Goal: Information Seeking & Learning: Find specific page/section

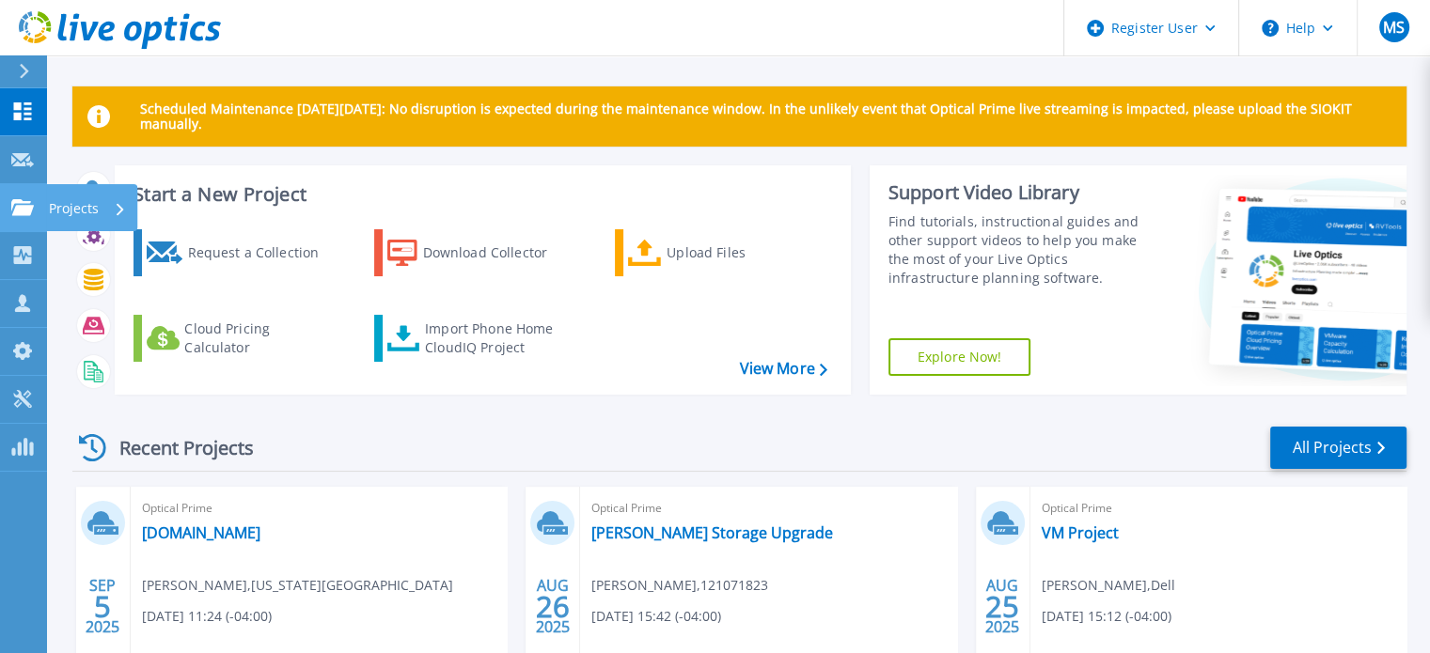
click at [24, 216] on link "Projects Projects" at bounding box center [23, 208] width 47 height 48
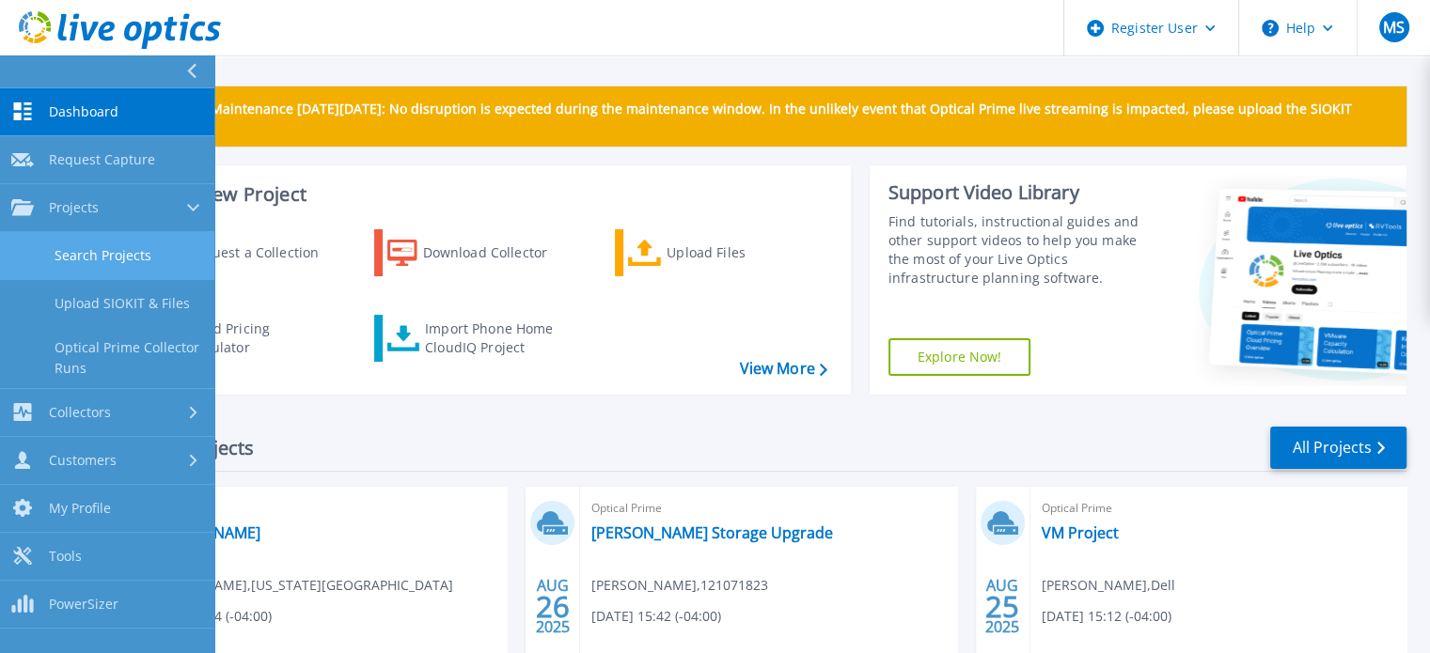
click at [108, 268] on link "Search Projects" at bounding box center [107, 256] width 214 height 48
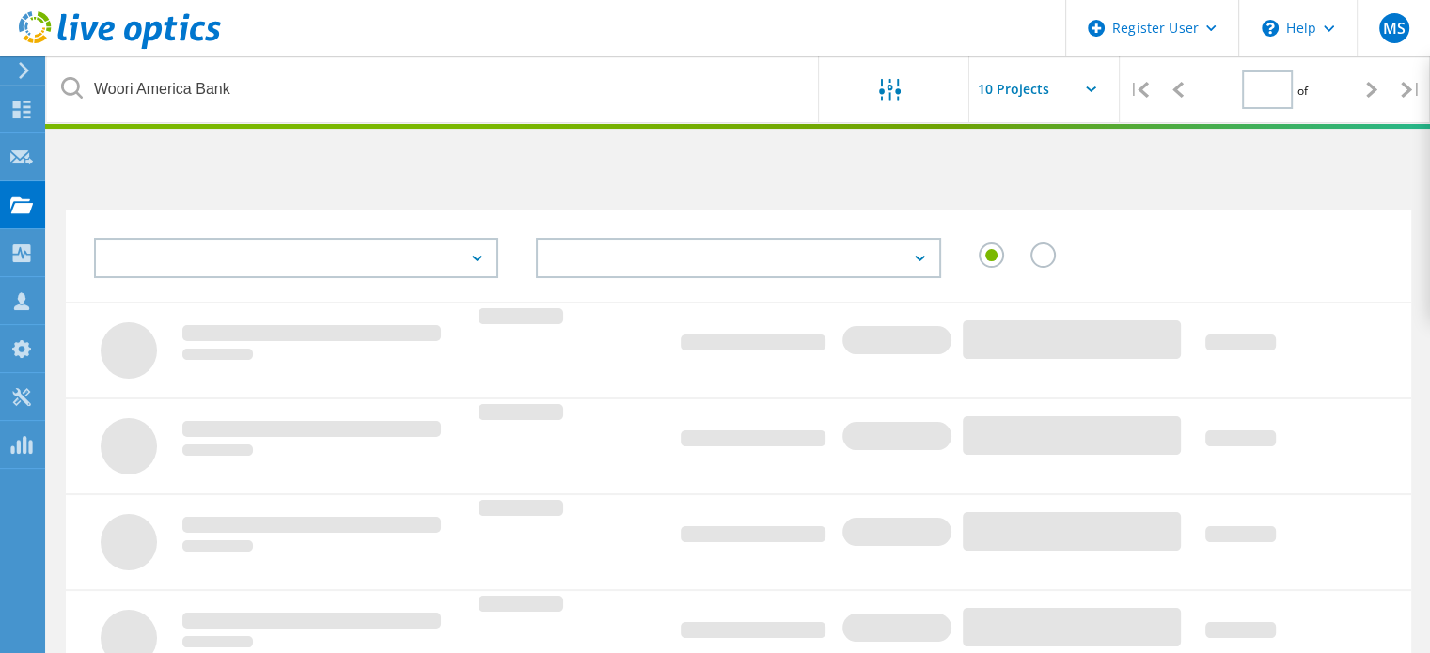
type input "1"
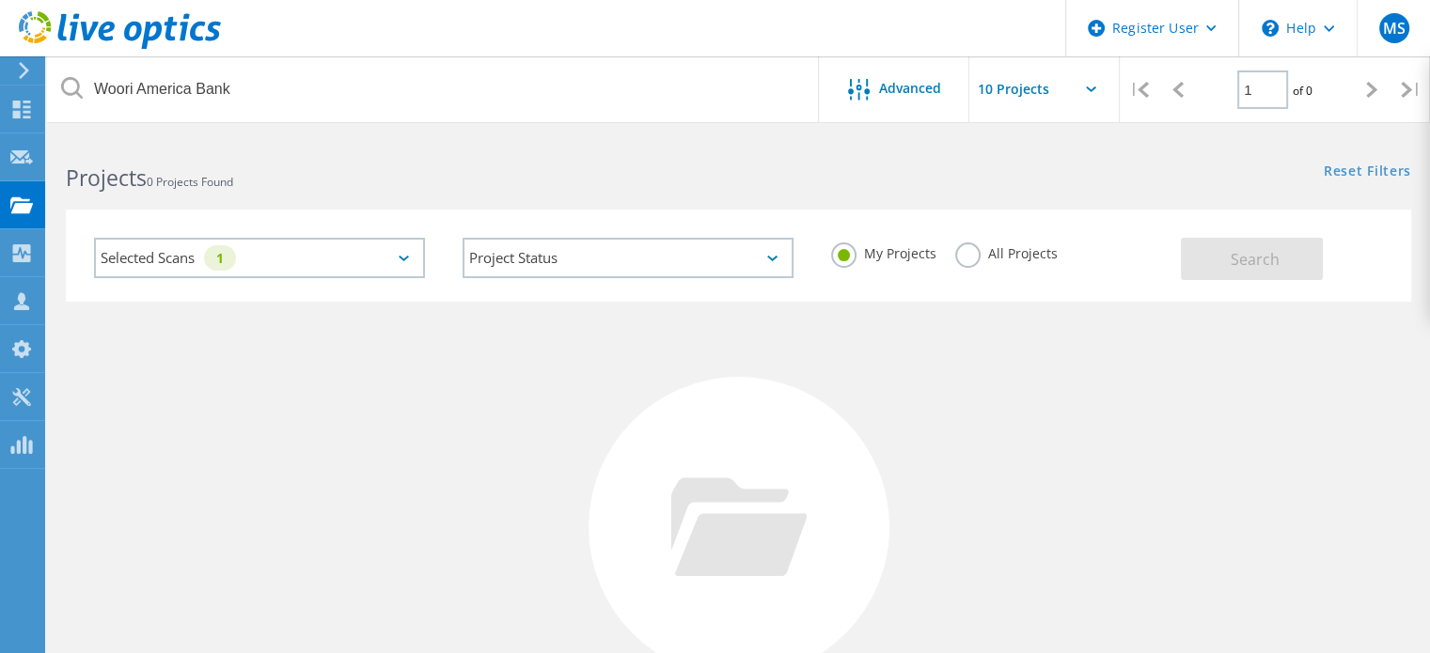
click at [963, 254] on label "All Projects" at bounding box center [1006, 251] width 102 height 18
click at [0, 0] on input "All Projects" at bounding box center [0, 0] width 0 height 0
click at [342, 248] on div "Selected Scans 1" at bounding box center [259, 258] width 331 height 40
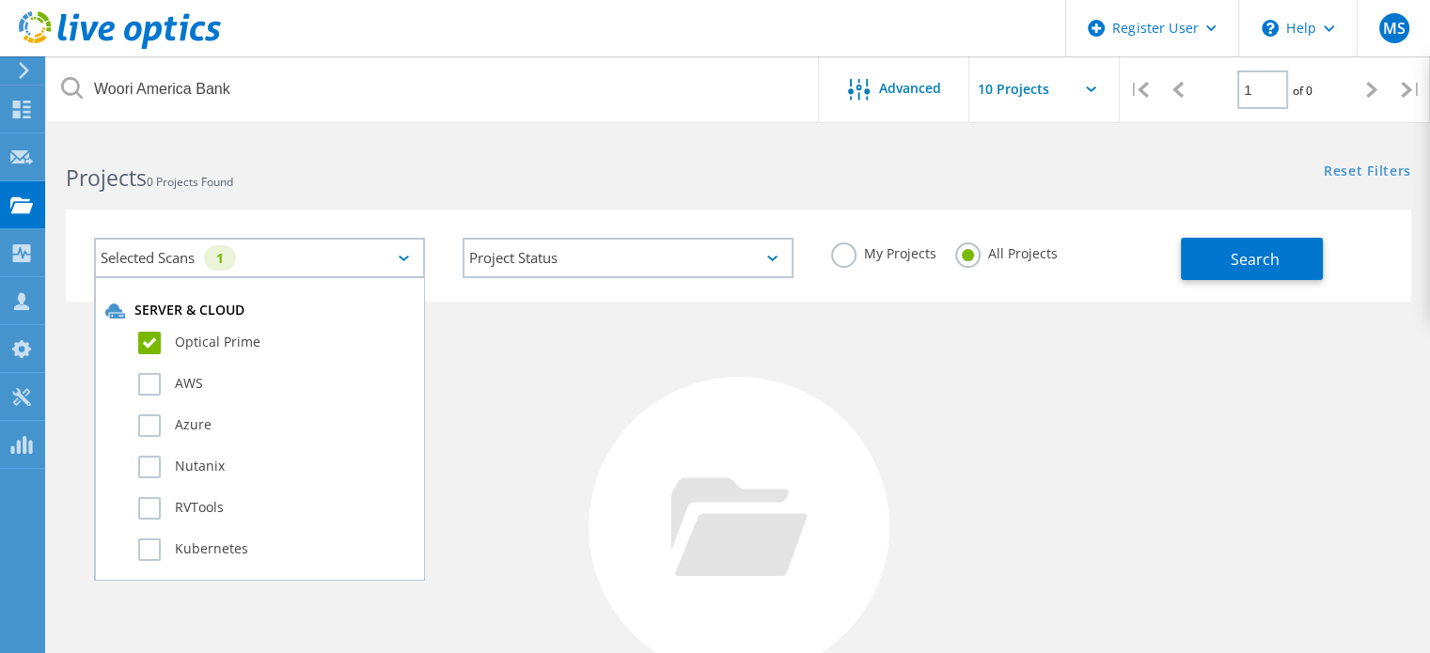
click at [342, 248] on div "Selected Scans 1" at bounding box center [259, 258] width 331 height 40
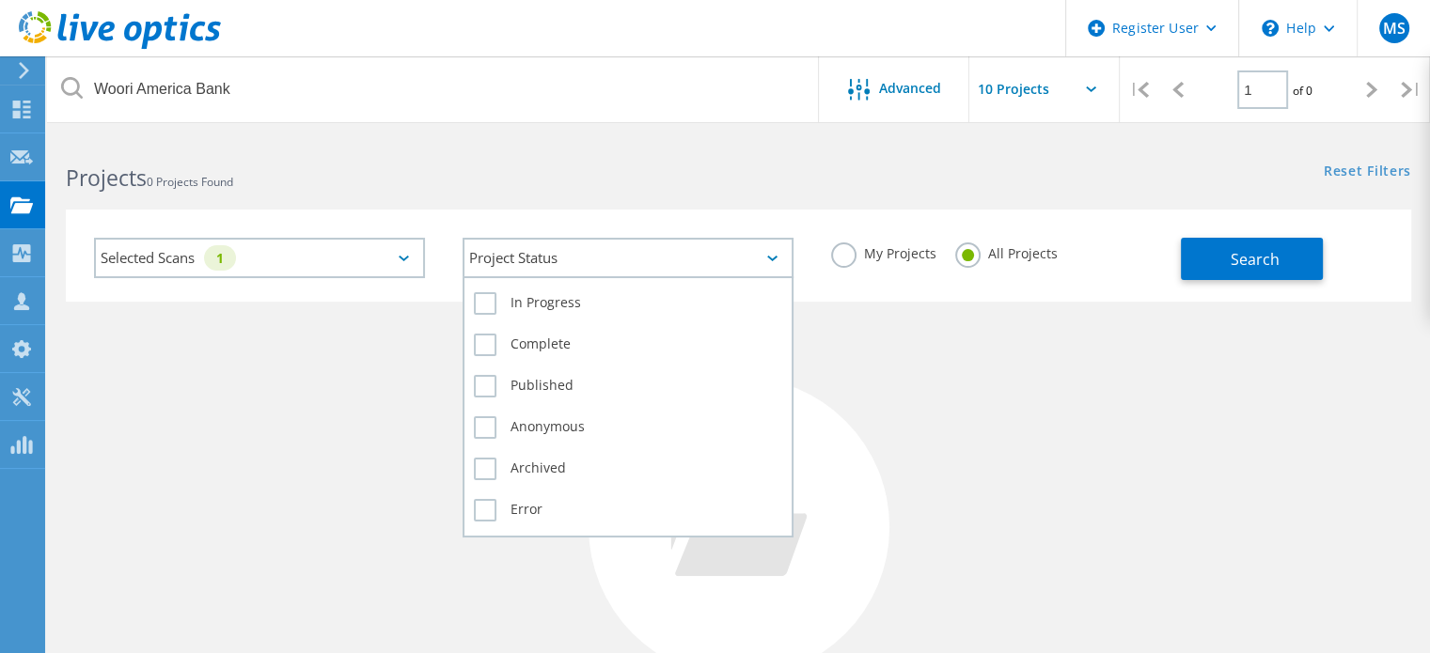
click at [541, 242] on div "Project Status" at bounding box center [627, 258] width 331 height 40
click at [504, 336] on label "Complete" at bounding box center [628, 345] width 308 height 23
click at [0, 0] on input "Complete" at bounding box center [0, 0] width 0 height 0
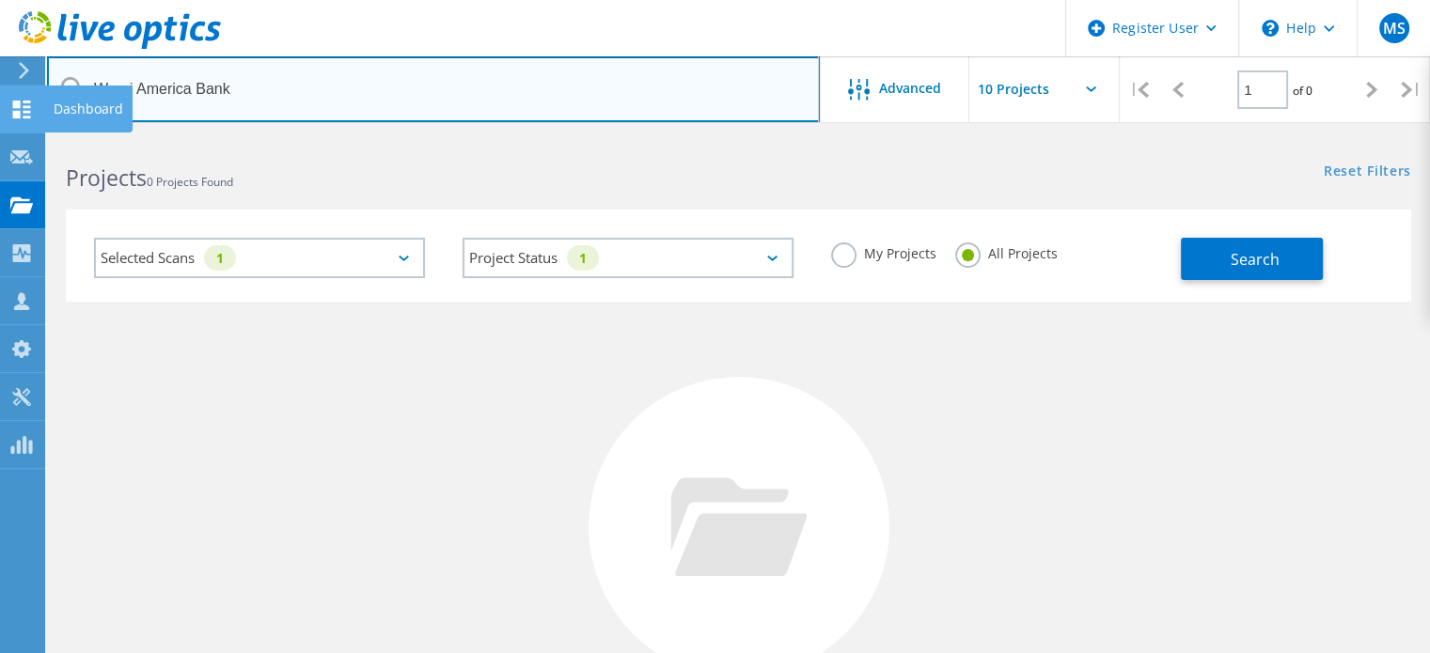
drag, startPoint x: 244, startPoint y: 86, endPoint x: 29, endPoint y: 86, distance: 215.2
click at [29, 136] on div "Register User \n Help Explore Helpful Articles Contact Support MS Dell User [PE…" at bounding box center [715, 500] width 1430 height 729
click at [147, 67] on input "Woori America Bank" at bounding box center [433, 89] width 773 height 66
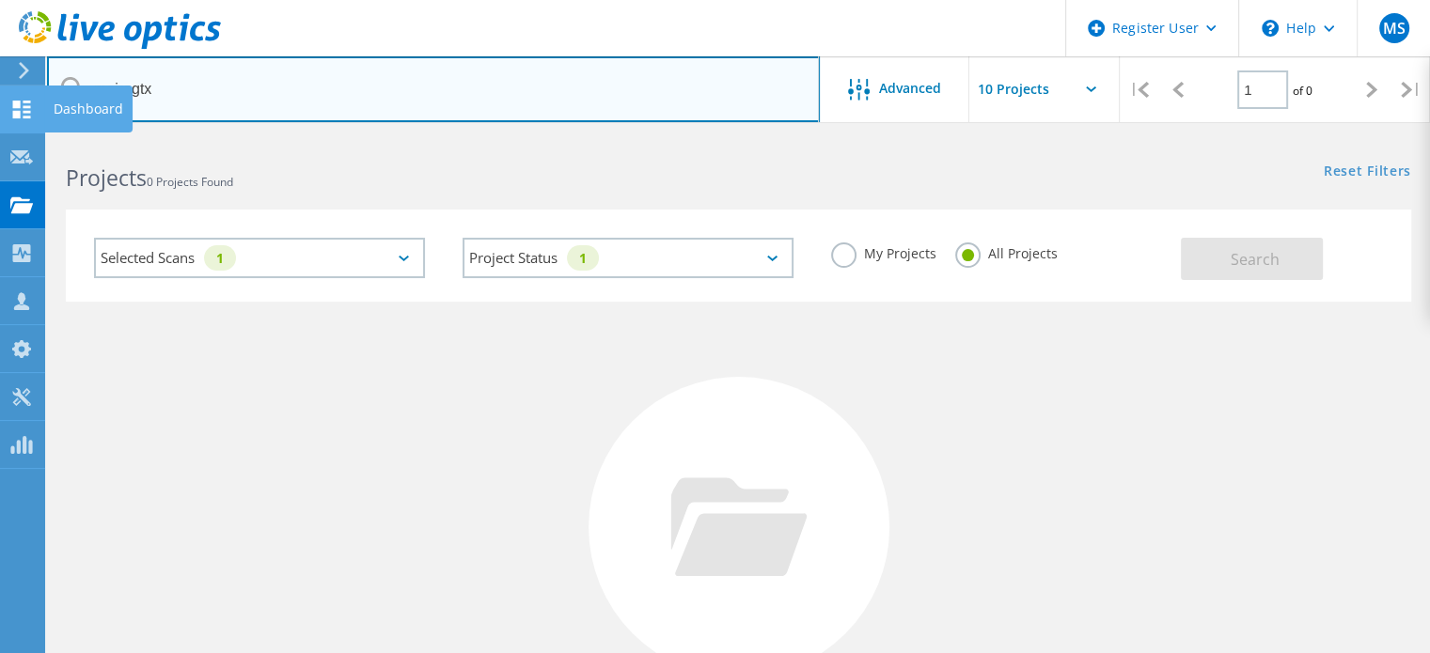
drag, startPoint x: 165, startPoint y: 86, endPoint x: 0, endPoint y: 93, distance: 165.6
click at [0, 136] on div "Register User \n Help Explore Helpful Articles Contact Support MS Dell User [PE…" at bounding box center [715, 500] width 1430 height 729
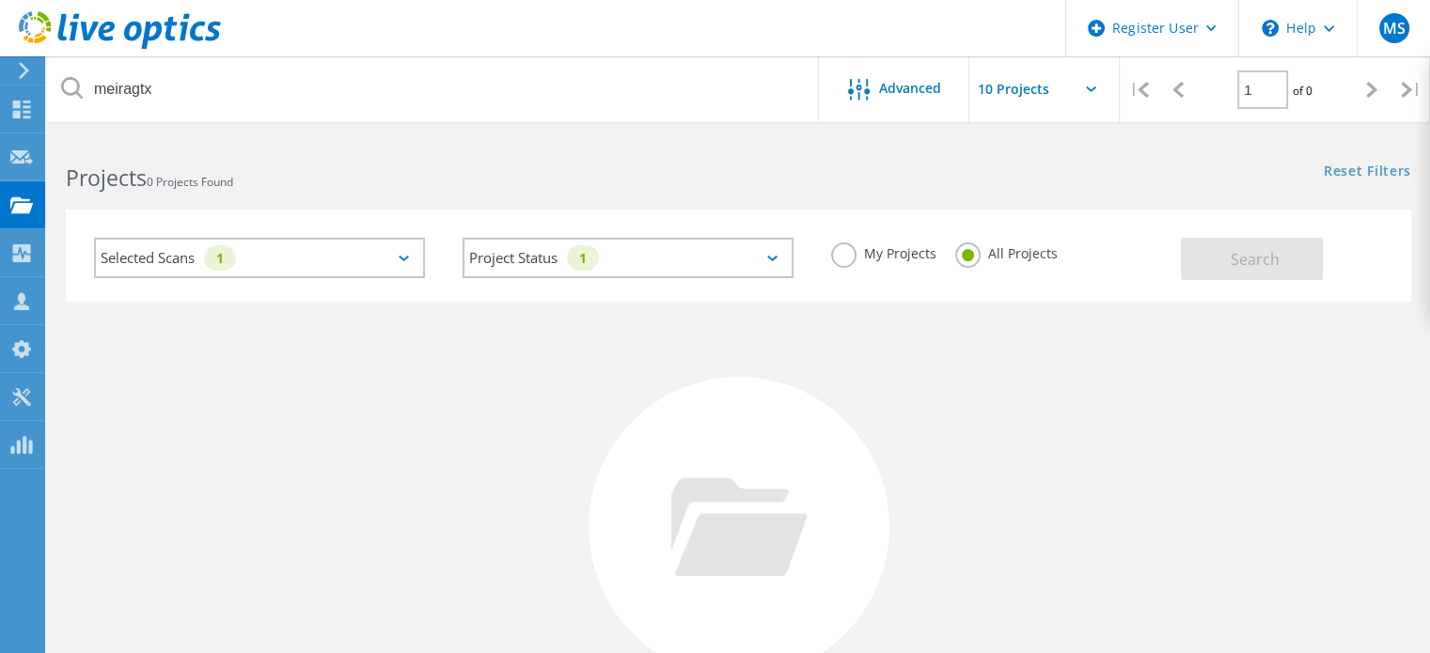
click at [316, 262] on div "Selected Scans 1" at bounding box center [259, 258] width 331 height 40
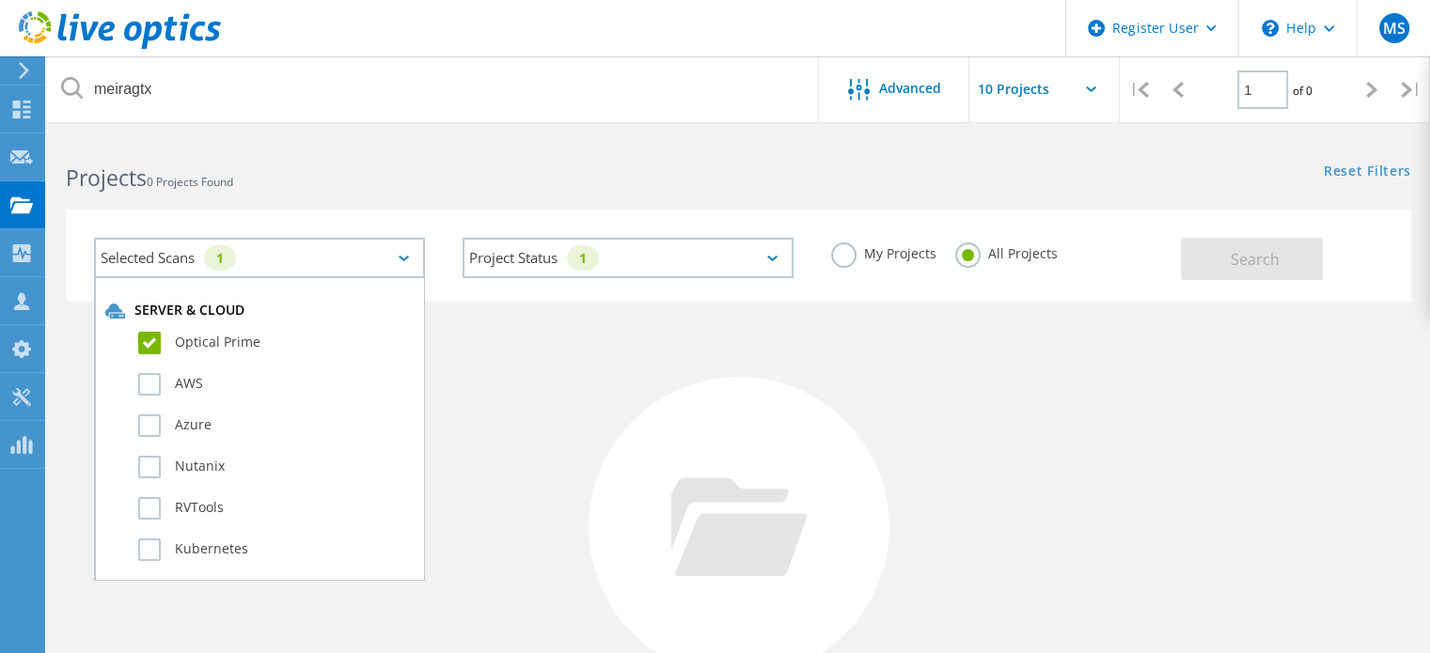
click at [237, 332] on label "Optical Prime" at bounding box center [275, 343] width 275 height 23
click at [0, 0] on input "Optical Prime" at bounding box center [0, 0] width 0 height 0
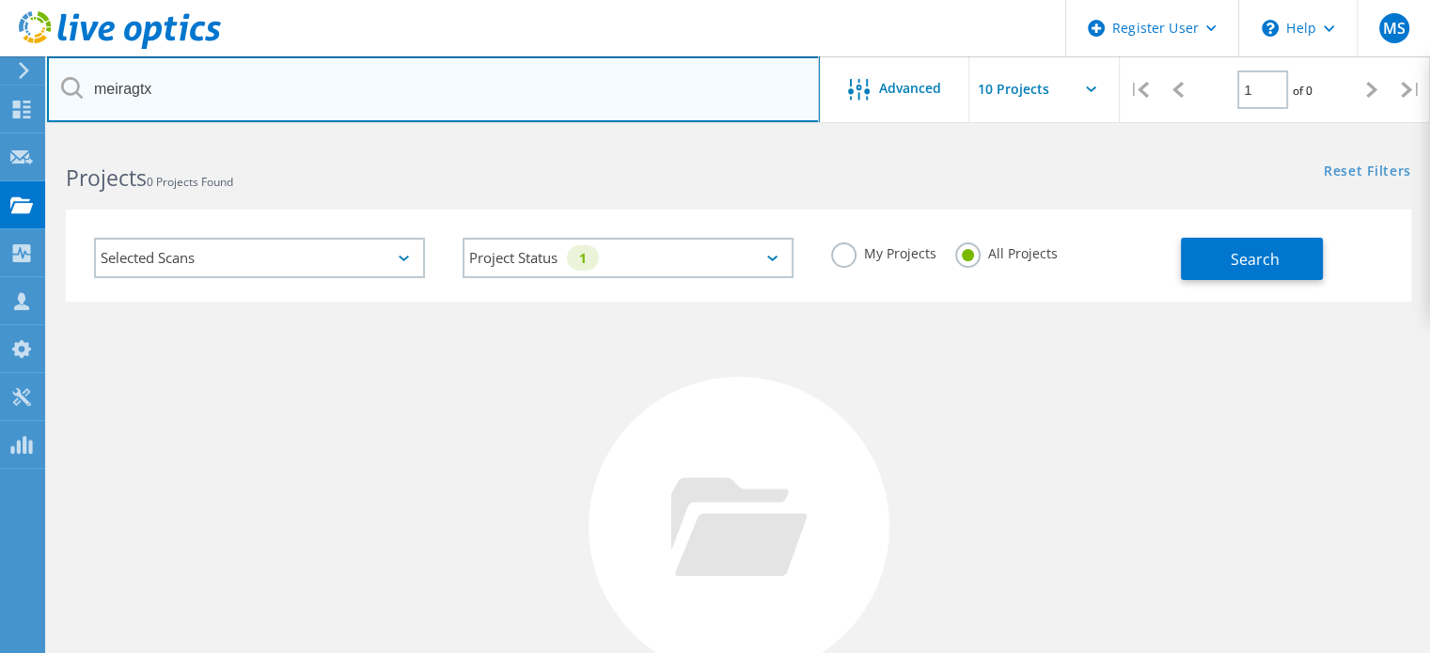
drag, startPoint x: 203, startPoint y: 67, endPoint x: 55, endPoint y: 74, distance: 147.8
click at [55, 74] on input "meiragtx" at bounding box center [433, 89] width 773 height 66
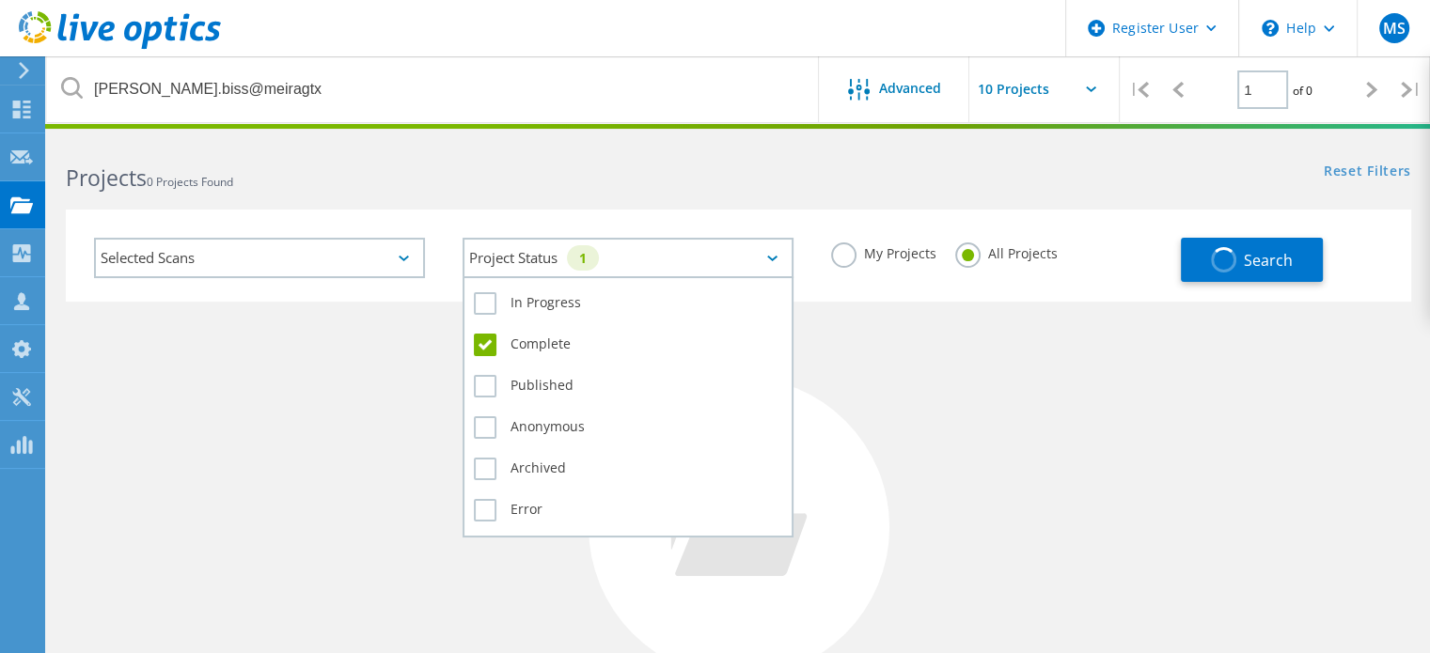
click at [729, 247] on div "Project Status 1" at bounding box center [627, 258] width 331 height 40
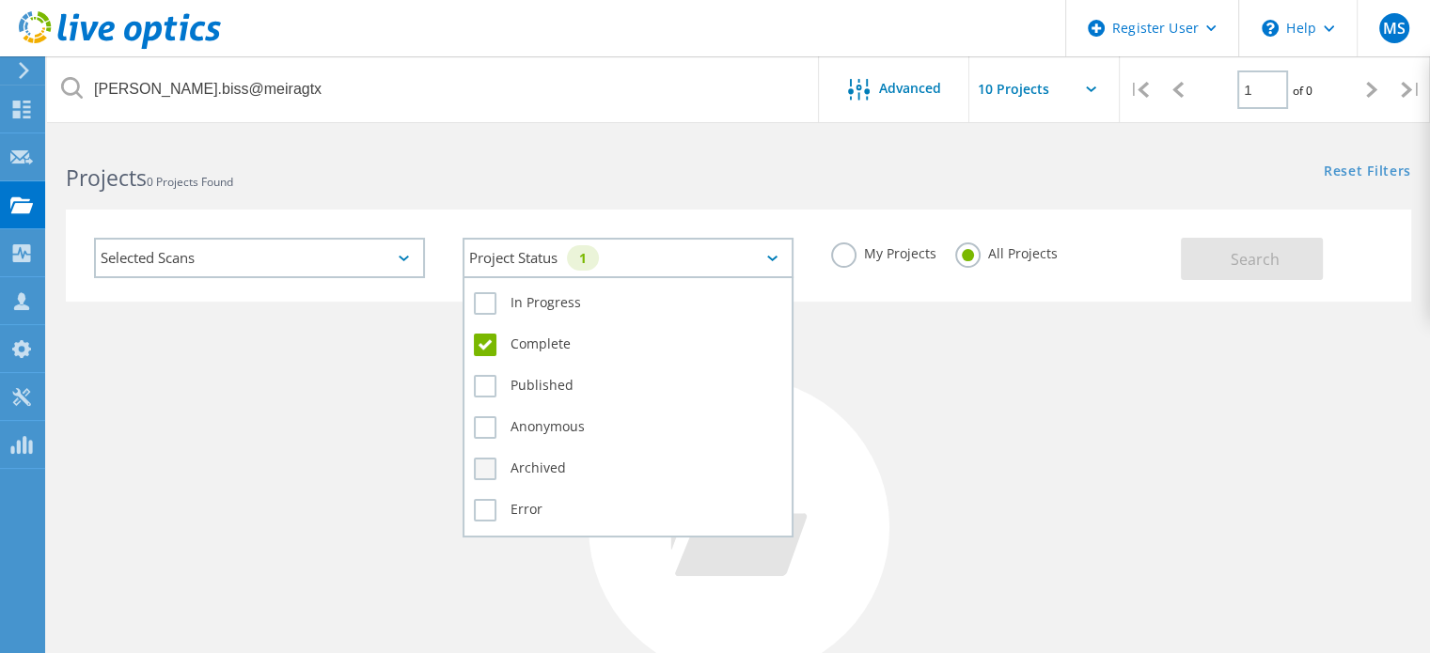
click at [553, 460] on label "Archived" at bounding box center [628, 469] width 308 height 23
click at [0, 0] on input "Archived" at bounding box center [0, 0] width 0 height 0
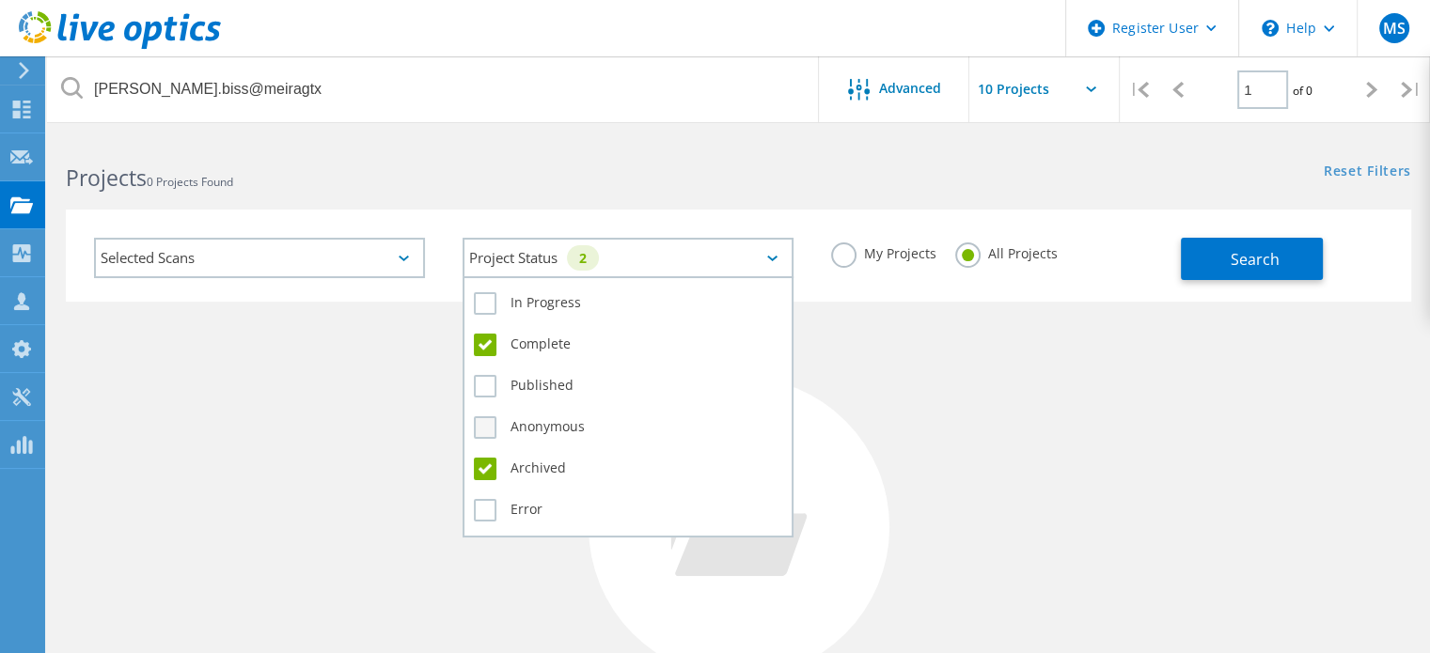
click at [562, 417] on label "Anonymous" at bounding box center [628, 427] width 308 height 23
click at [0, 0] on input "Anonymous" at bounding box center [0, 0] width 0 height 0
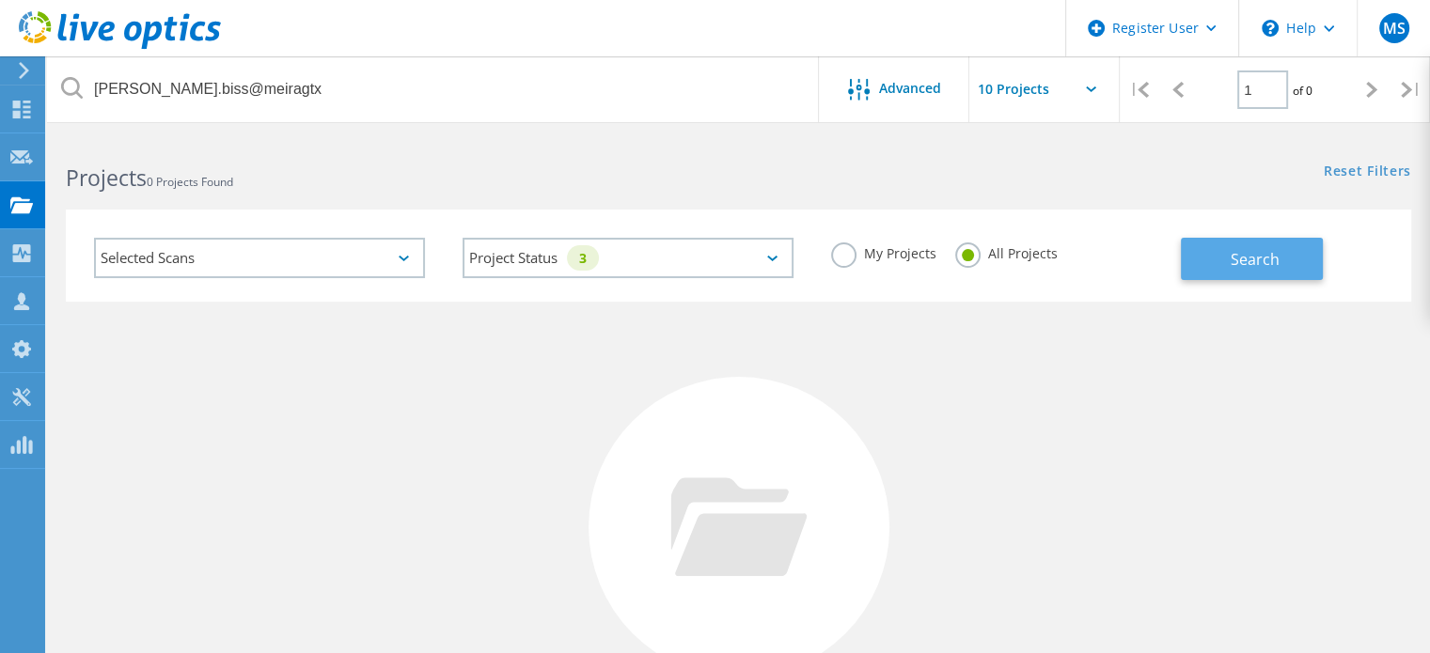
click at [1239, 251] on span "Search" at bounding box center [1254, 259] width 49 height 21
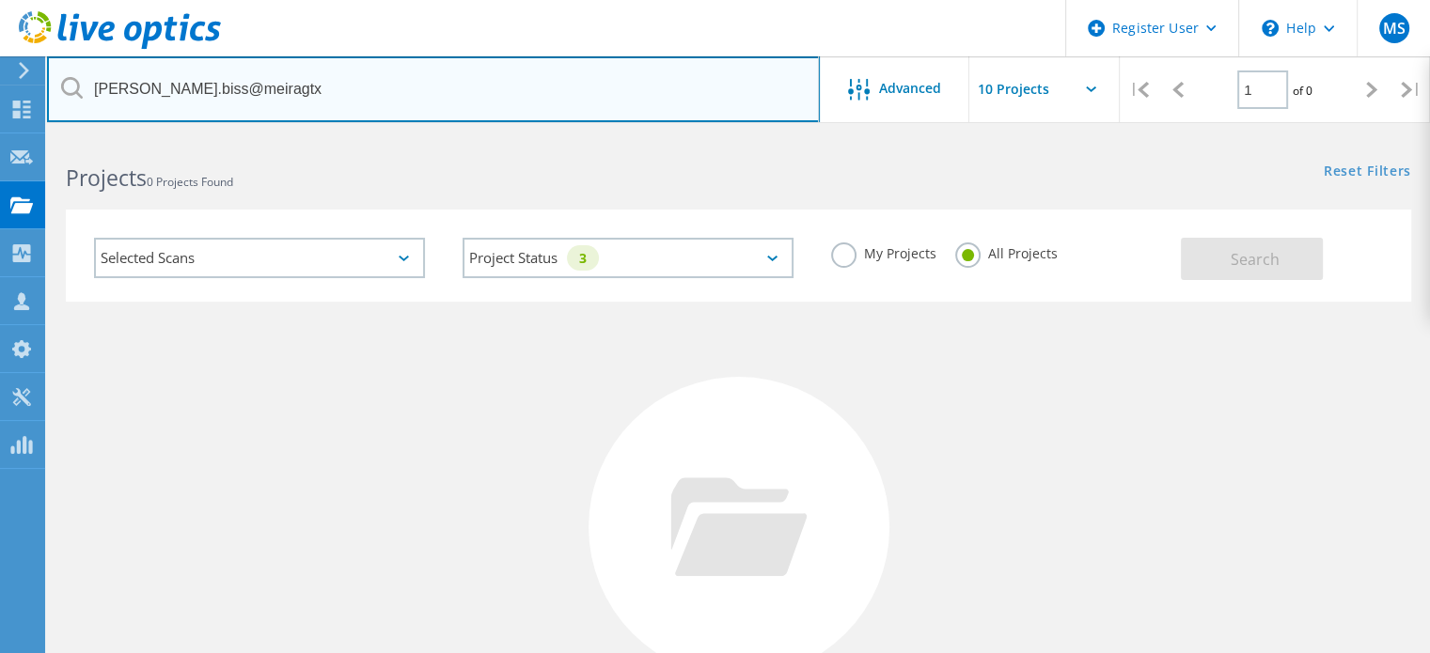
click at [205, 86] on input "[PERSON_NAME].biss@meiragtx" at bounding box center [433, 89] width 773 height 66
drag, startPoint x: 164, startPoint y: 87, endPoint x: 27, endPoint y: 88, distance: 137.2
click at [27, 136] on div "Register User \n Help Explore Helpful Articles Contact Support MS Dell User [PE…" at bounding box center [715, 500] width 1430 height 729
click at [109, 82] on input "[PERSON_NAME].biss@meiragtx" at bounding box center [433, 89] width 773 height 66
drag, startPoint x: 164, startPoint y: 90, endPoint x: 41, endPoint y: 86, distance: 123.2
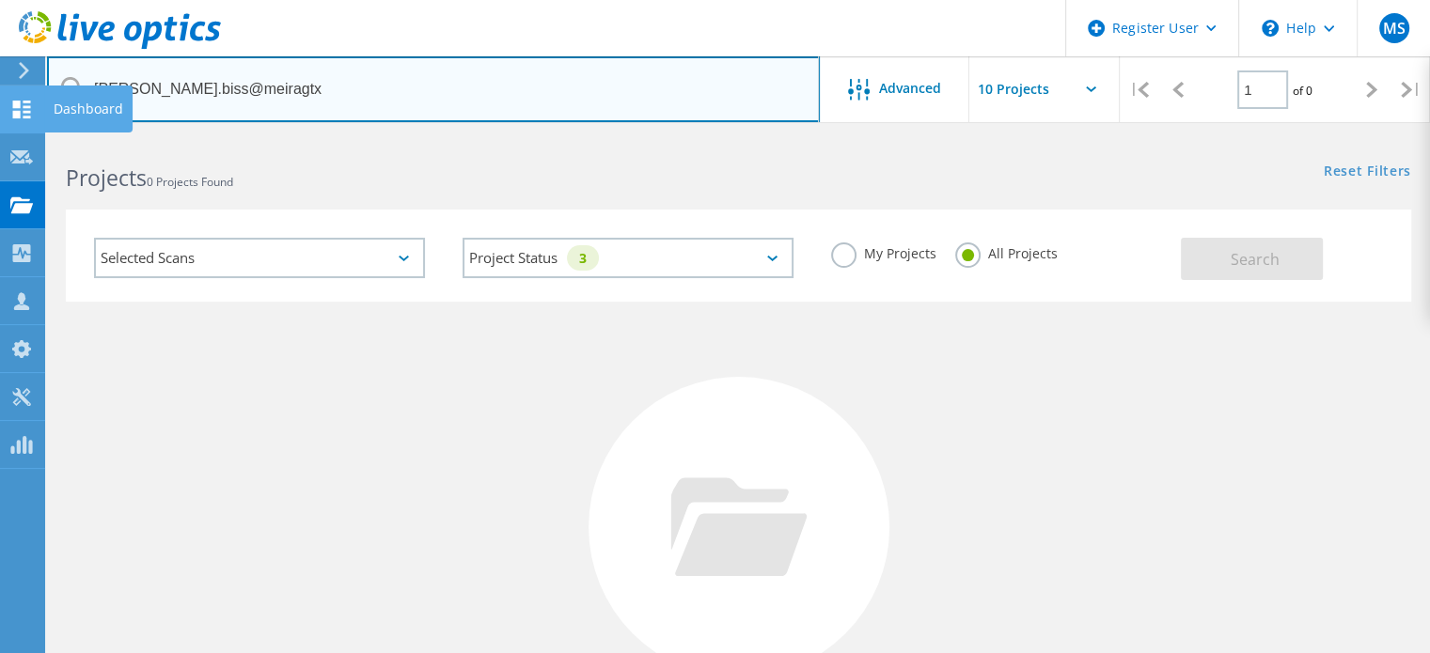
click at [41, 136] on div "Register User \n Help Explore Helpful Articles Contact Support MS Dell User [PE…" at bounding box center [715, 500] width 1430 height 729
click at [132, 77] on input "[PERSON_NAME].biss@meiragtx" at bounding box center [433, 89] width 773 height 66
click at [162, 89] on input "[PERSON_NAME].biss@meiragtx" at bounding box center [433, 89] width 773 height 66
drag, startPoint x: 248, startPoint y: 86, endPoint x: 101, endPoint y: 69, distance: 148.5
click at [101, 69] on input "[PERSON_NAME].biss@meiragtx" at bounding box center [433, 89] width 773 height 66
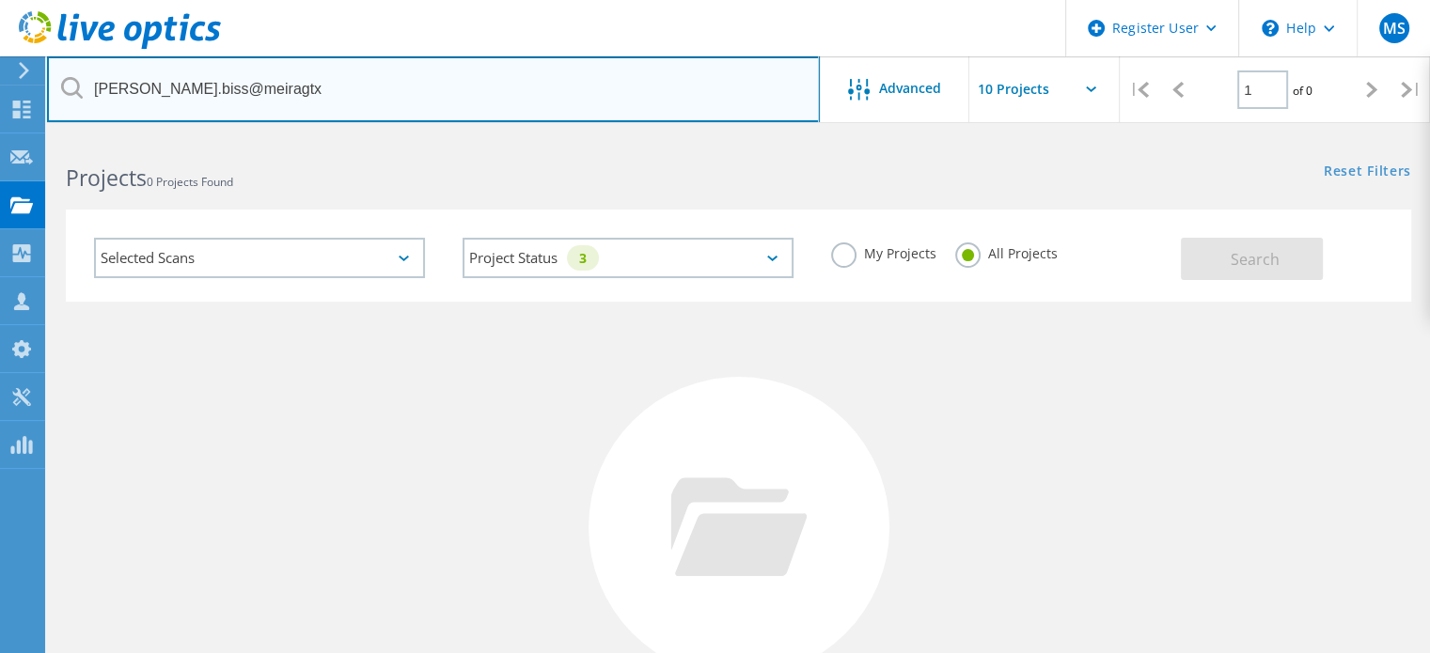
type input "j"
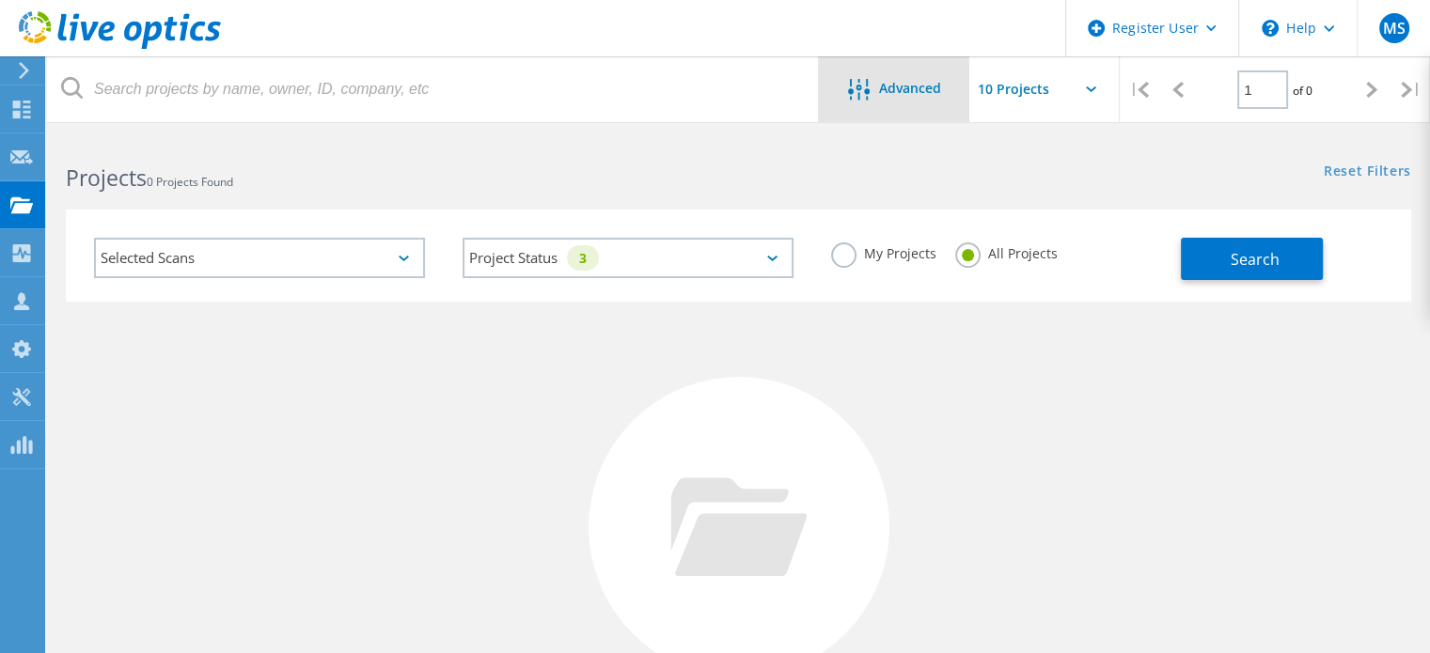
click at [891, 106] on div "Advanced" at bounding box center [894, 89] width 150 height 66
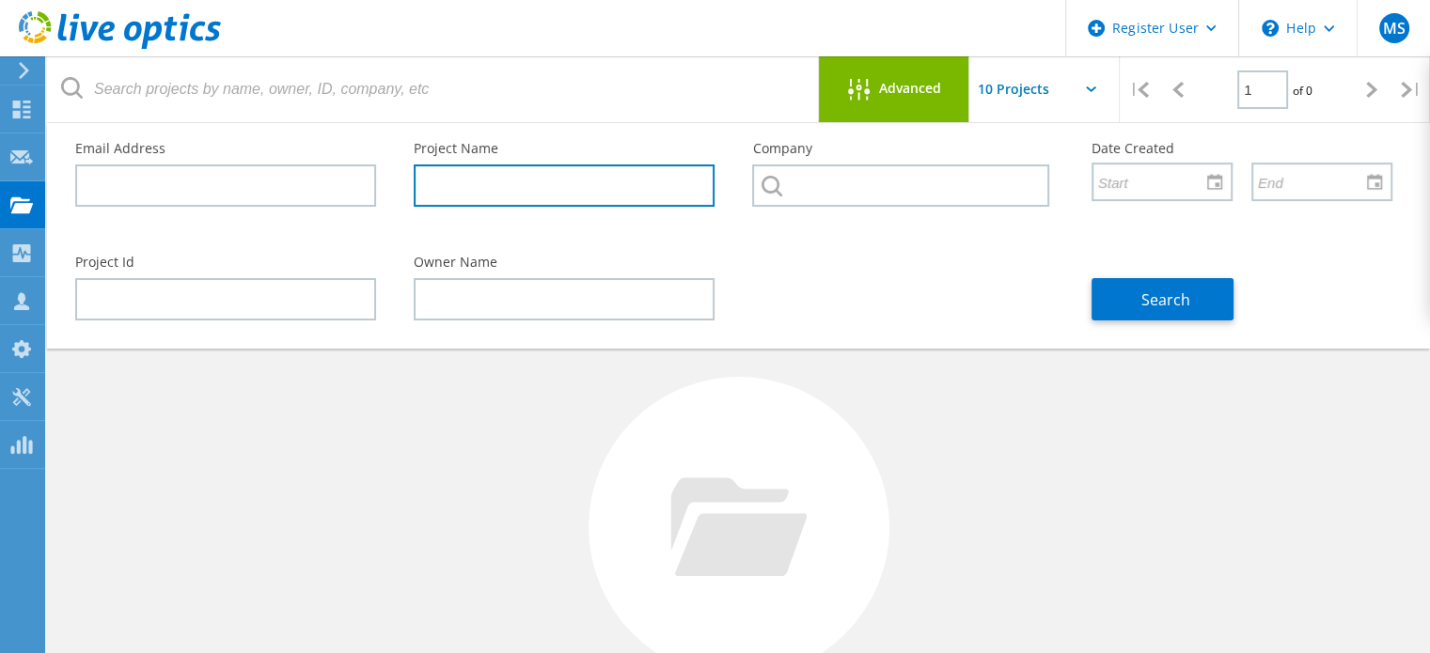
click at [507, 191] on input "text" at bounding box center [564, 185] width 301 height 42
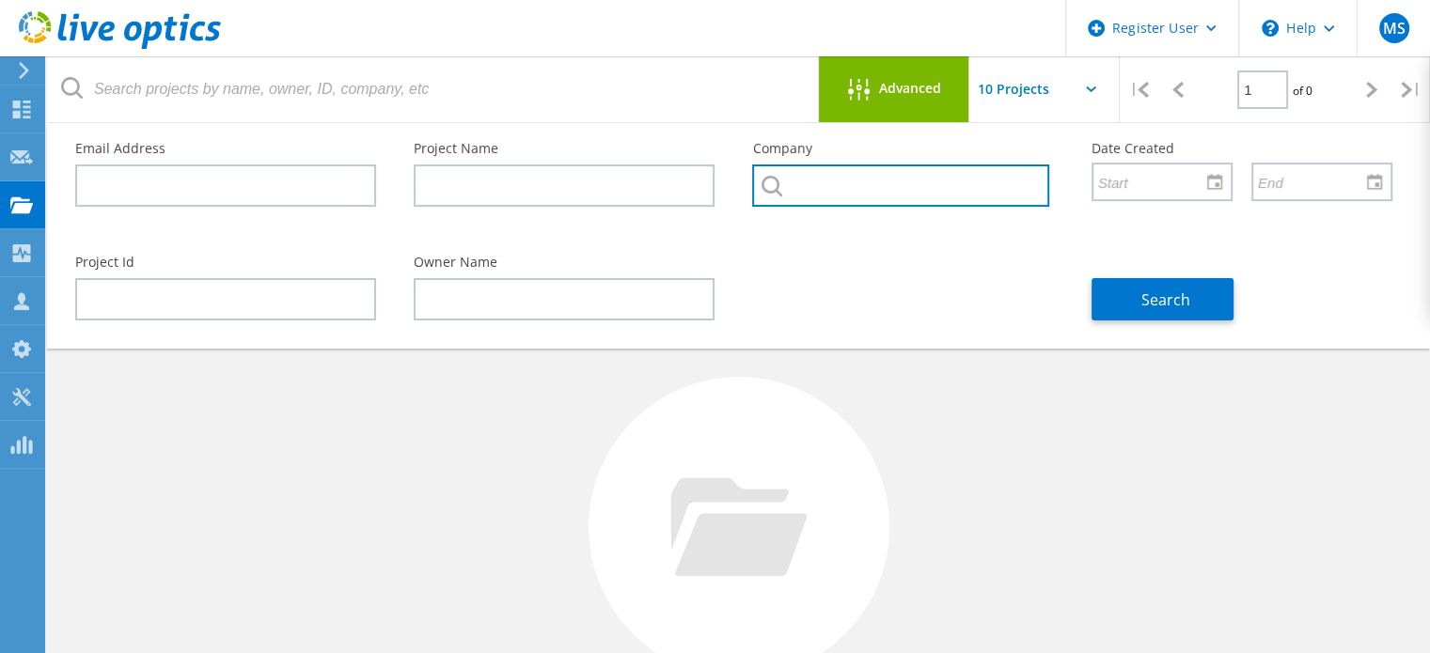
click at [865, 196] on input "text" at bounding box center [900, 185] width 296 height 42
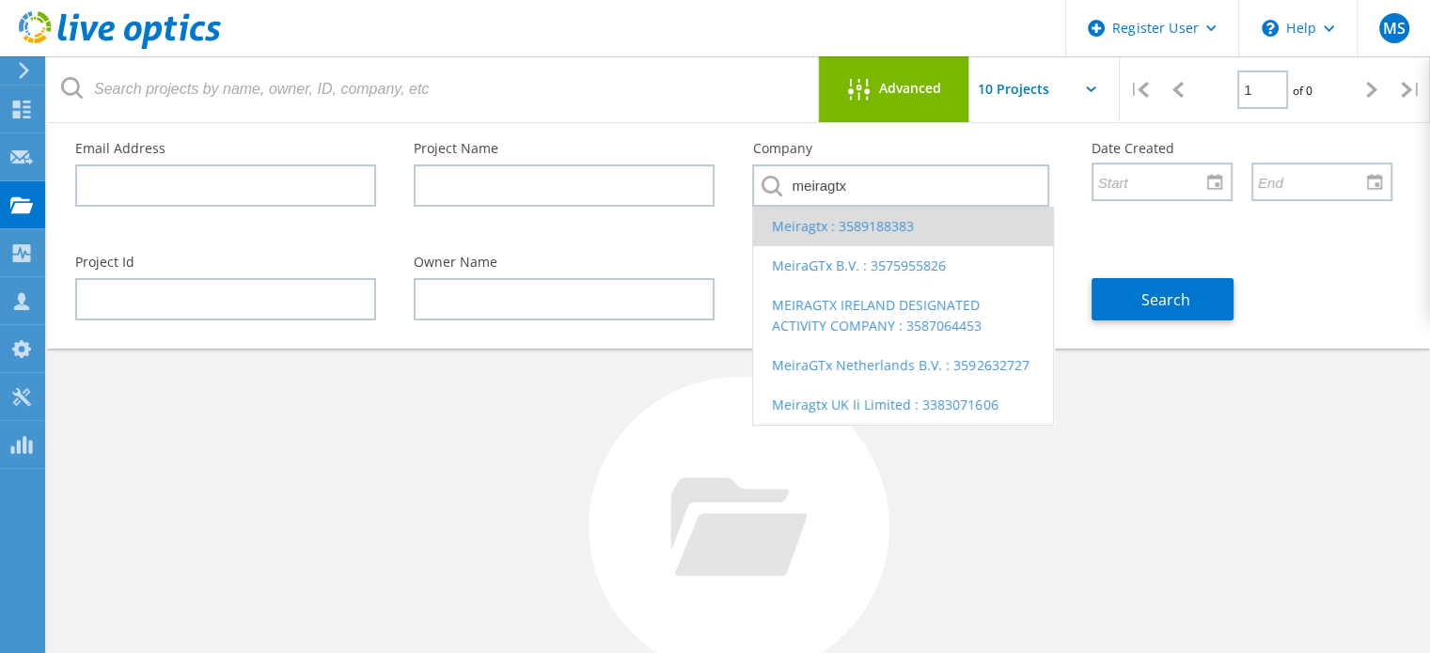
click at [856, 224] on li "Meiragtx : 3589188383" at bounding box center [902, 226] width 299 height 39
type input "Meiragtx : 3589188383"
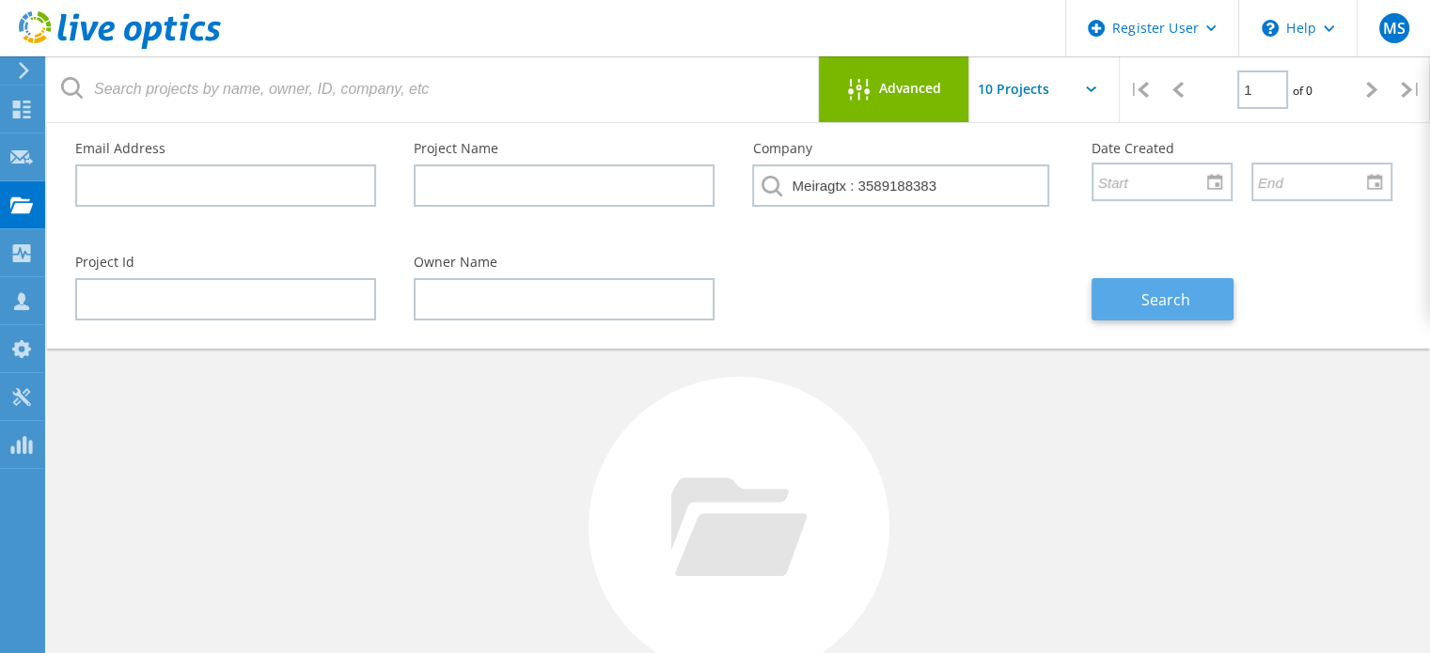
click at [1163, 298] on span "Search" at bounding box center [1165, 299] width 49 height 21
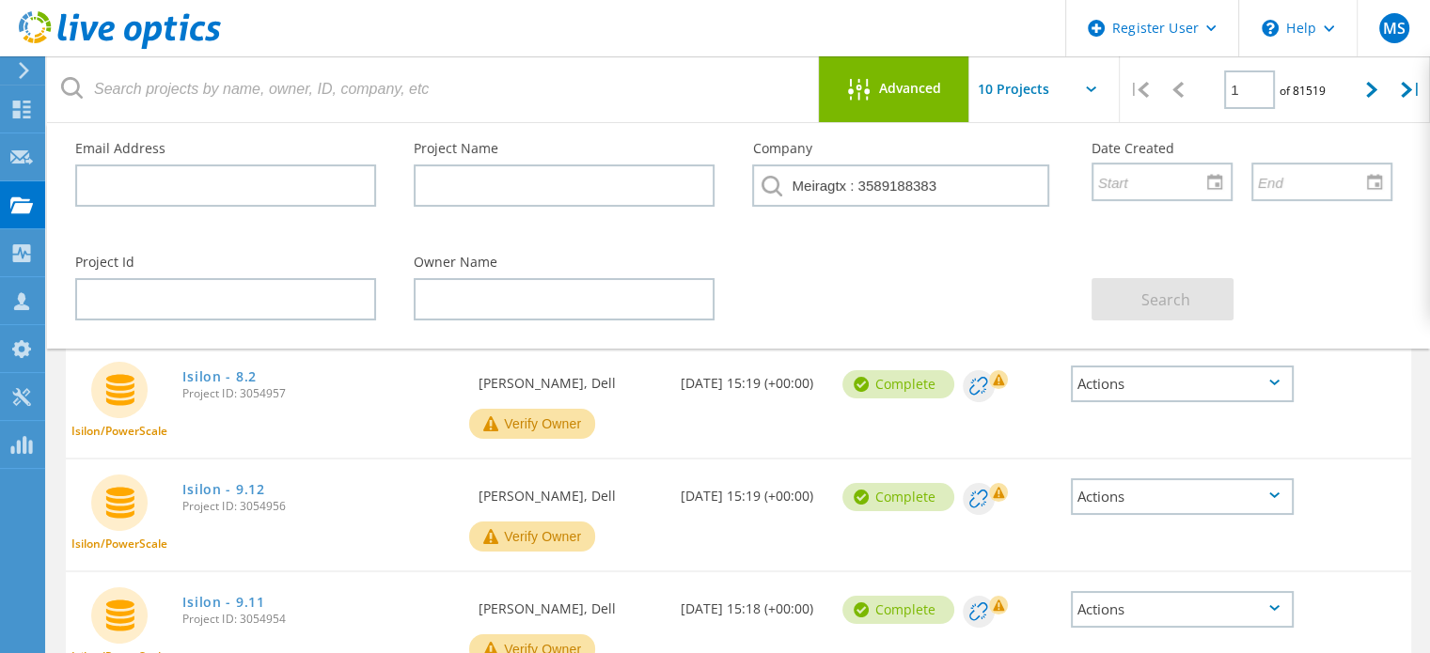
click at [787, 430] on div "Isilon/PowerScale Isilon - 8.2 Project ID: 3054957 Requested By [PERSON_NAME], …" at bounding box center [738, 402] width 1345 height 111
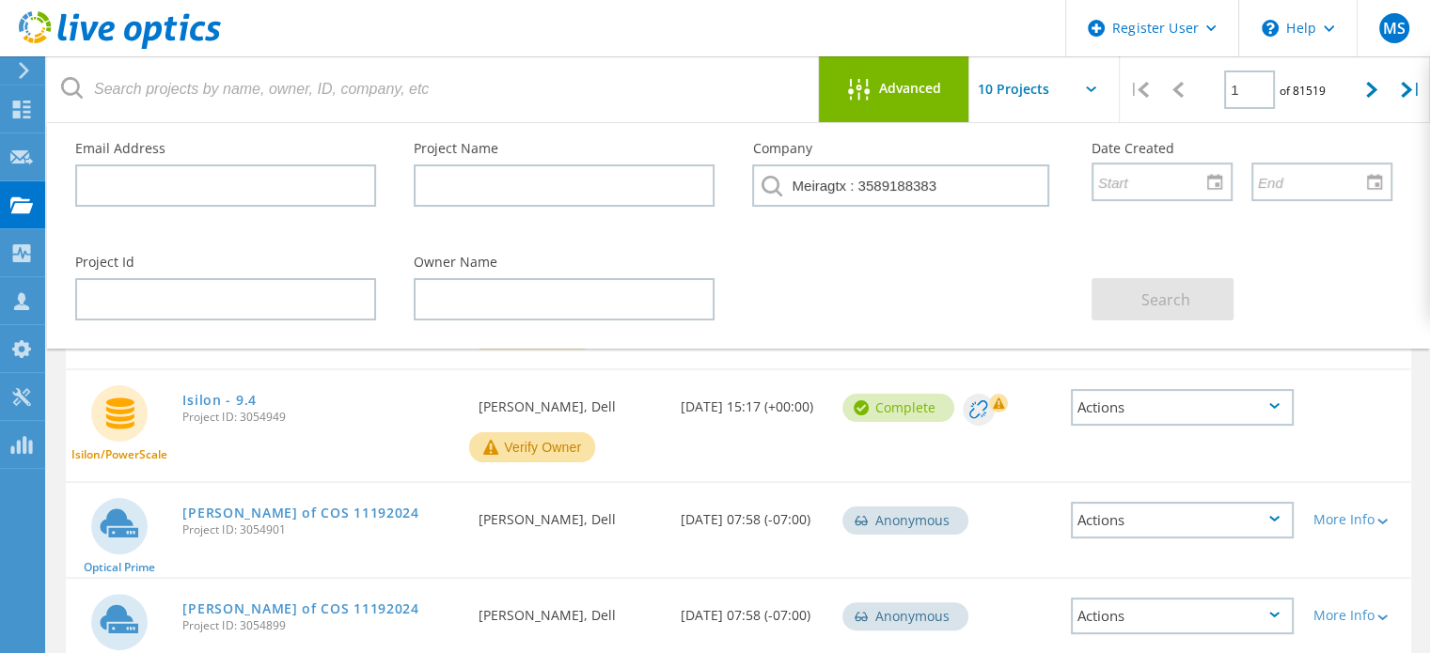
scroll to position [316, 0]
click at [872, 191] on input "Meiragtx : 3589188383" at bounding box center [900, 185] width 296 height 42
drag, startPoint x: 841, startPoint y: 187, endPoint x: 762, endPoint y: 186, distance: 79.0
click at [762, 186] on div "Meiragtx : 3589188383" at bounding box center [902, 191] width 301 height 54
click at [907, 169] on input "Meiragtx : 3589188383" at bounding box center [900, 185] width 296 height 42
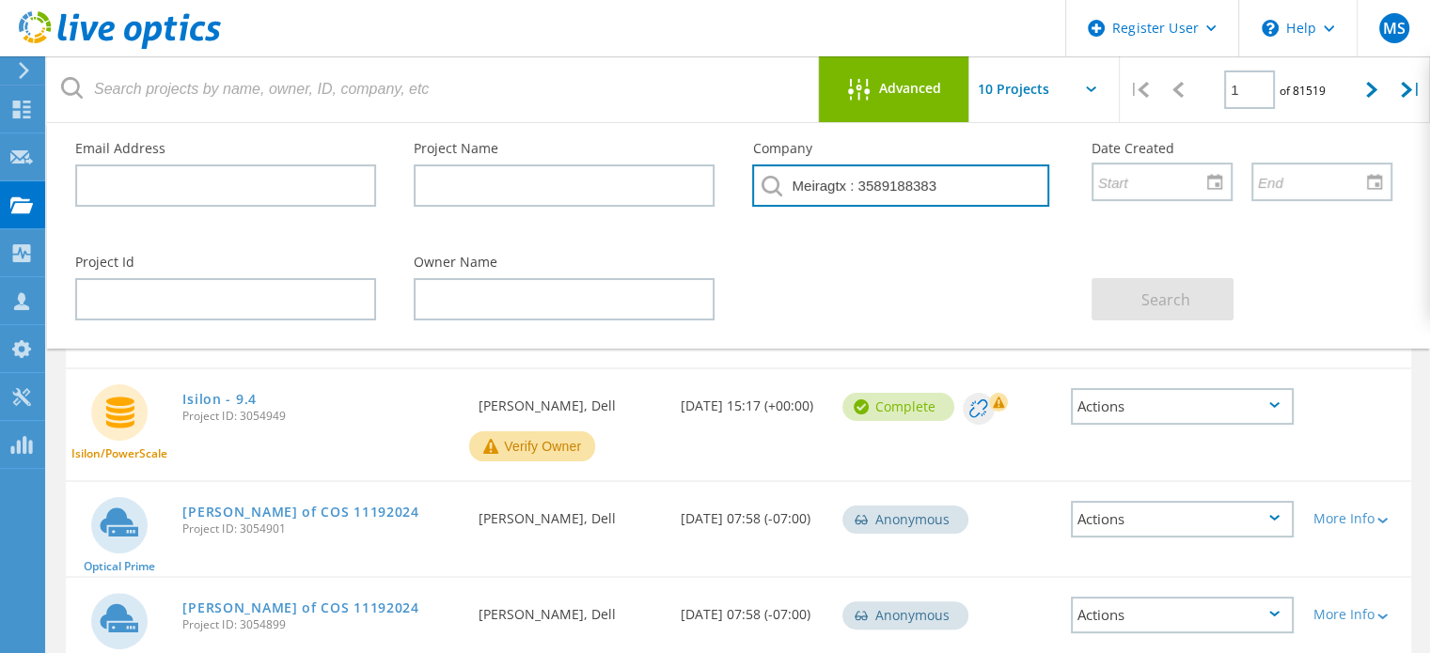
click at [907, 169] on input "Meiragtx : 3589188383" at bounding box center [900, 185] width 296 height 42
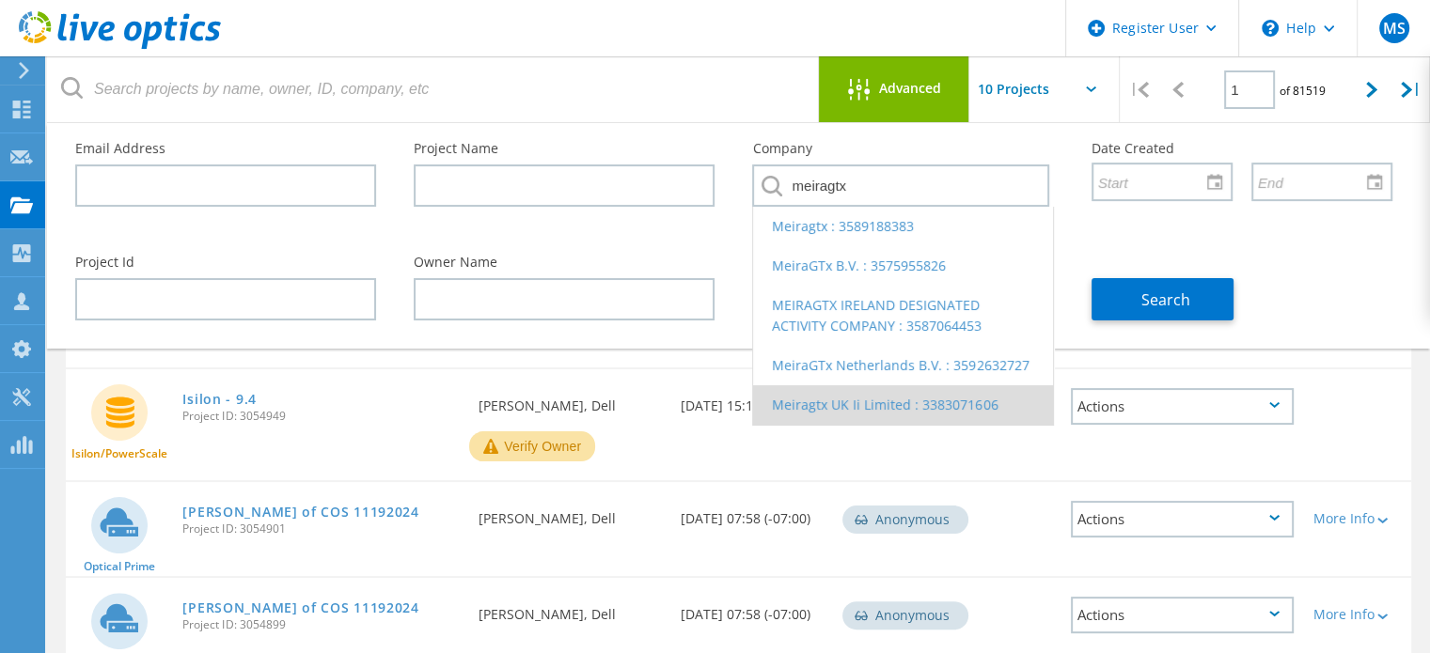
click at [831, 403] on li "Meiragtx UK Ii Limited : 3383071606" at bounding box center [902, 404] width 299 height 39
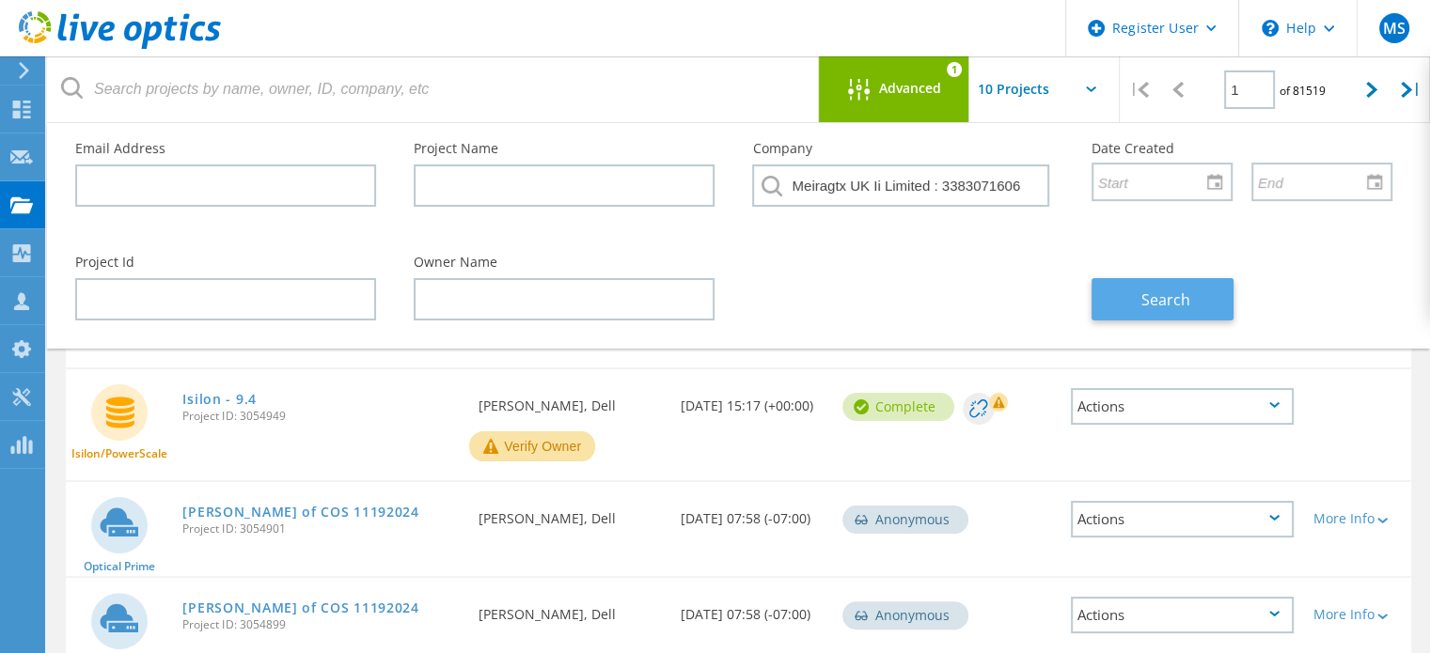
click at [1159, 300] on span "Search" at bounding box center [1165, 299] width 49 height 21
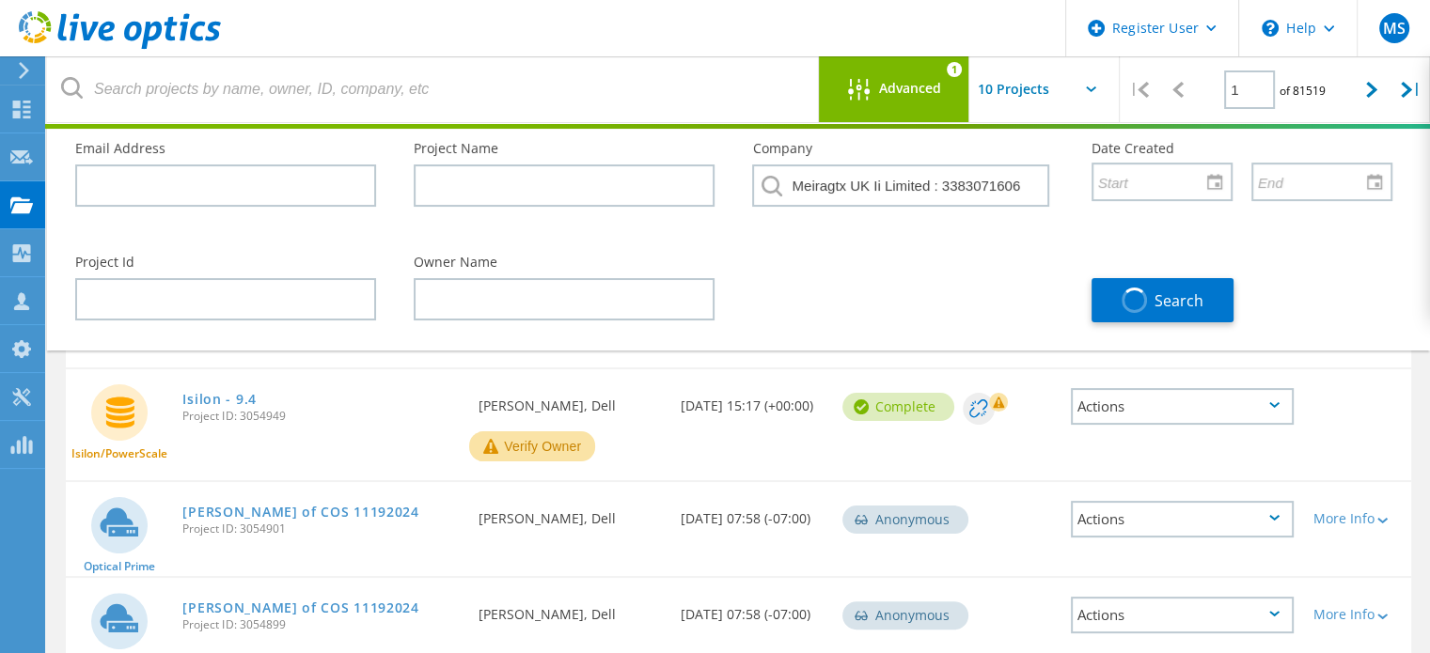
scroll to position [211, 0]
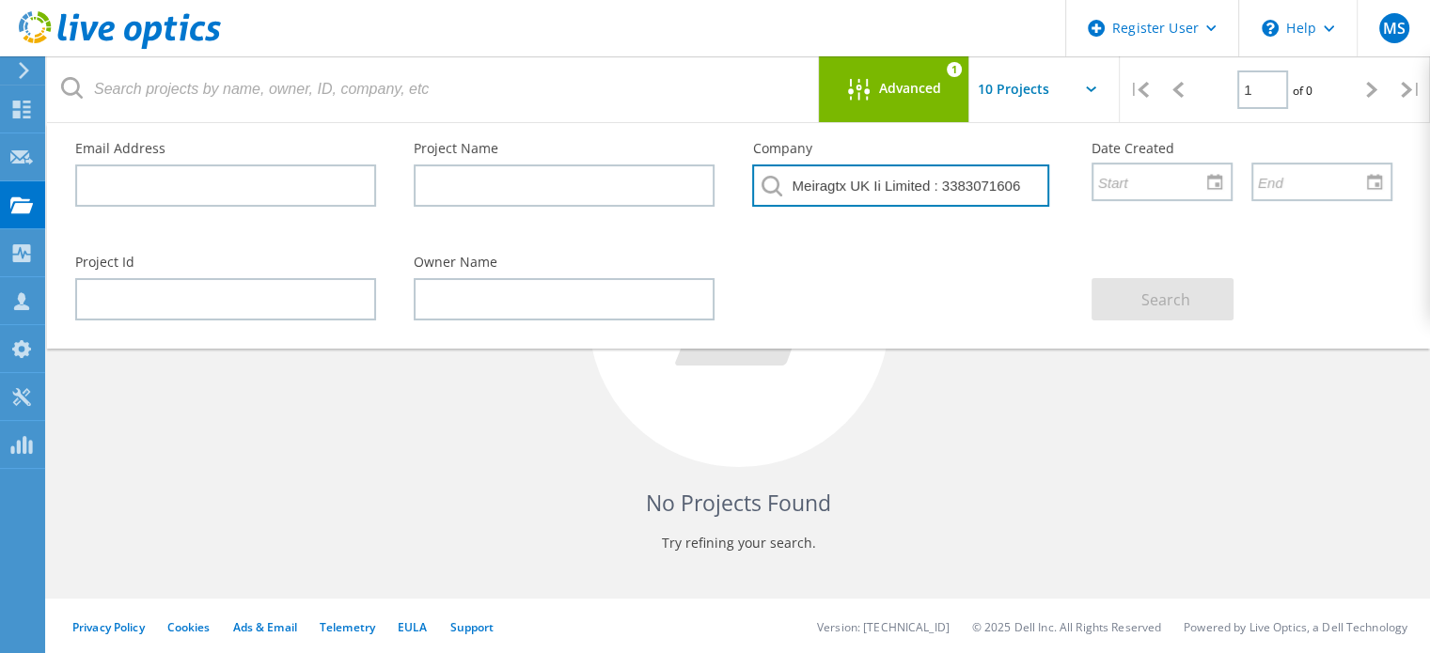
click at [884, 196] on input "Meiragtx UK Ii Limited : 3383071606" at bounding box center [900, 185] width 296 height 42
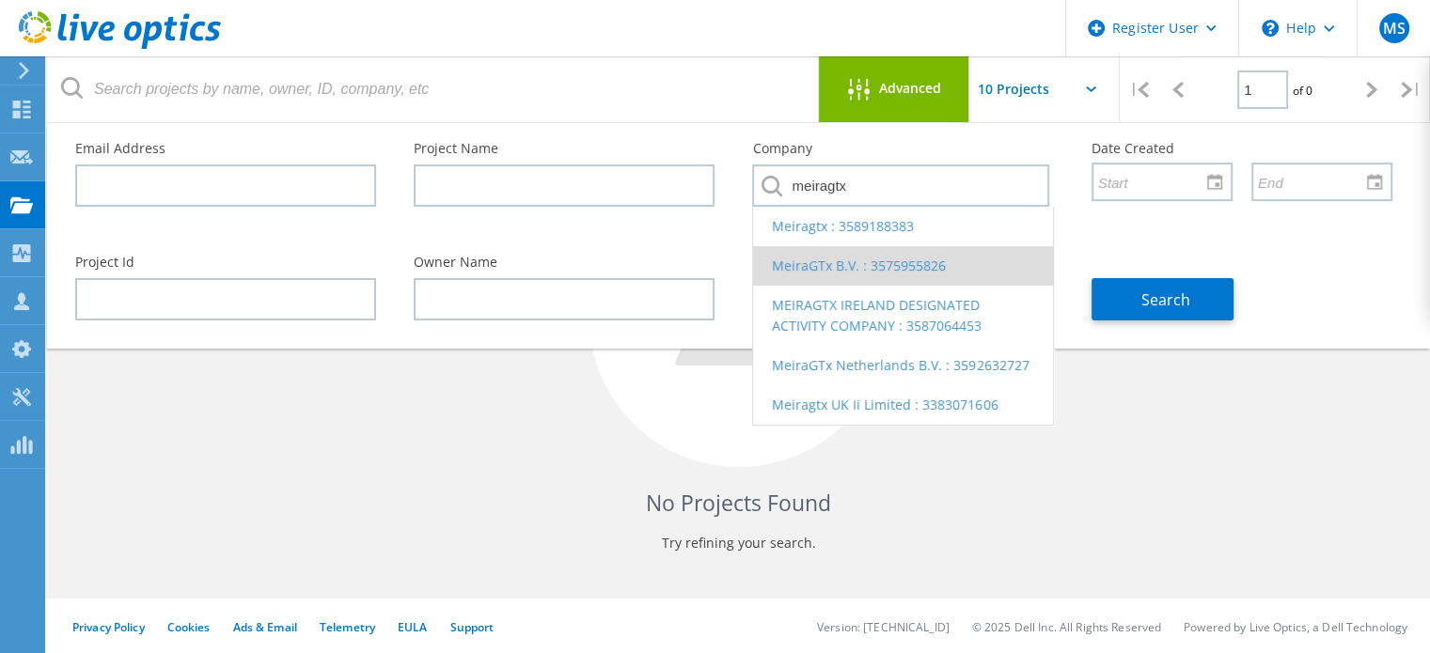
click at [853, 265] on li "MeiraGTx B.V. : 3575955826" at bounding box center [902, 265] width 299 height 39
type input "MeiraGTx B.V. : 3575955826"
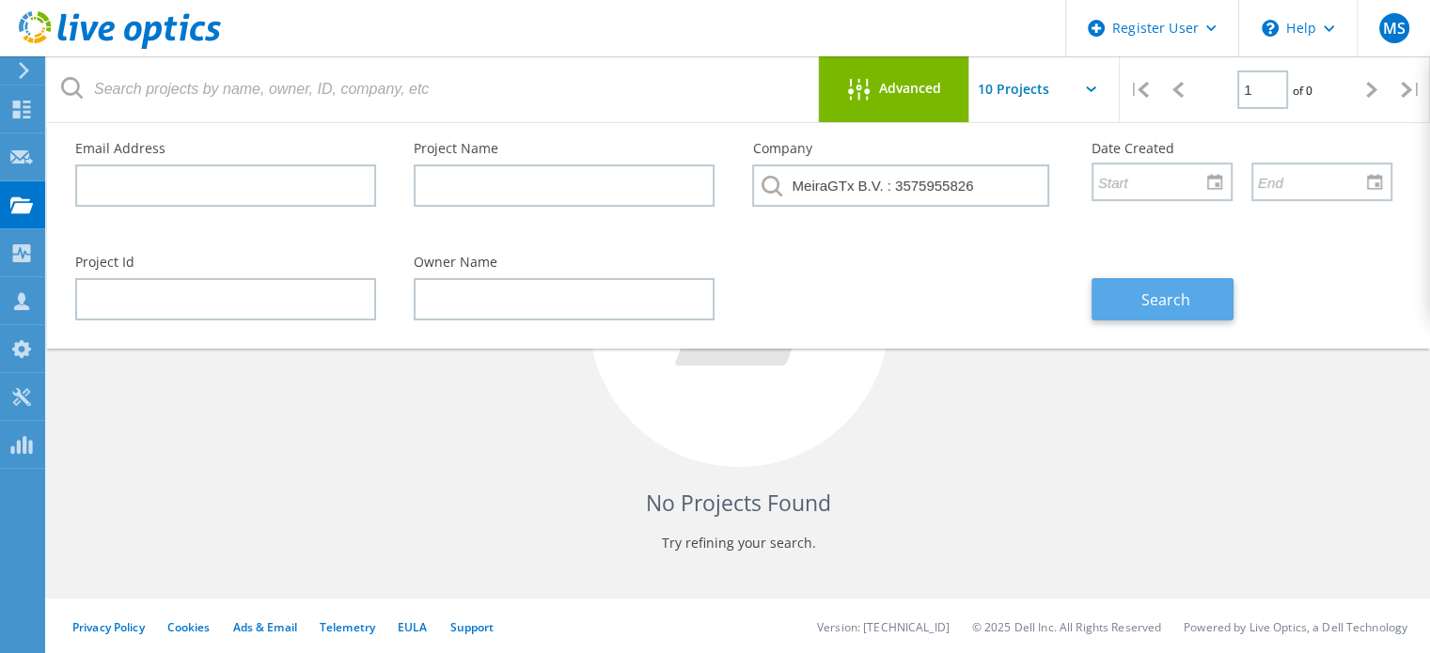
click at [1196, 296] on button "Search" at bounding box center [1162, 299] width 142 height 42
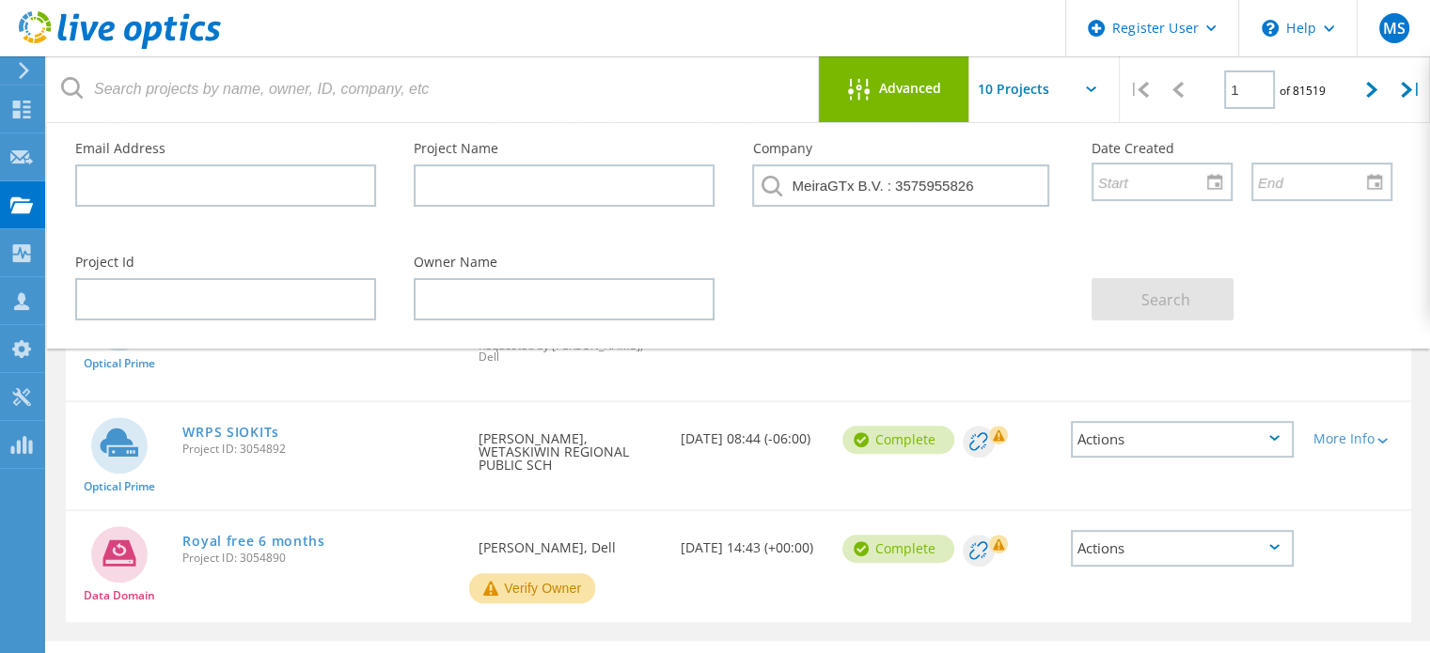
scroll to position [831, 0]
